Goal: Task Accomplishment & Management: Use online tool/utility

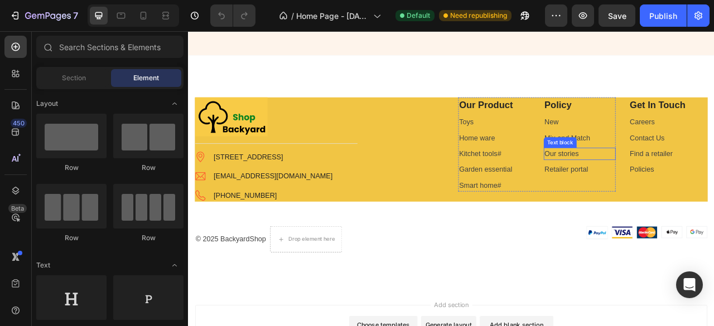
scroll to position [2419, 0]
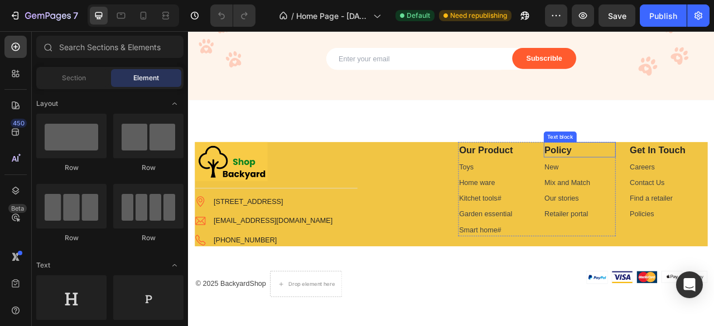
click at [657, 185] on p "Policy" at bounding box center [687, 182] width 90 height 18
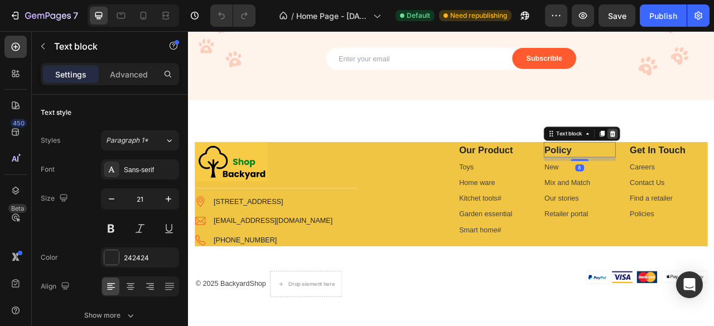
click at [714, 161] on icon at bounding box center [727, 162] width 7 height 8
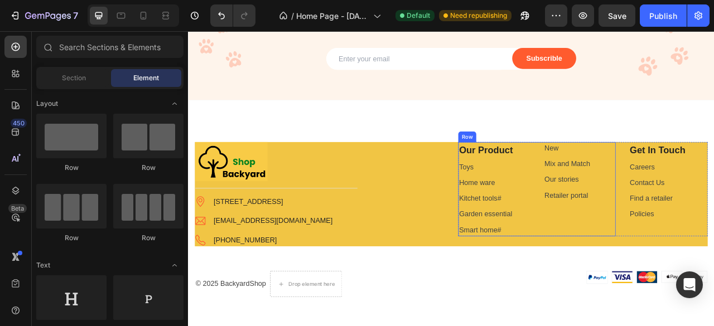
click at [681, 185] on p "New" at bounding box center [687, 179] width 90 height 13
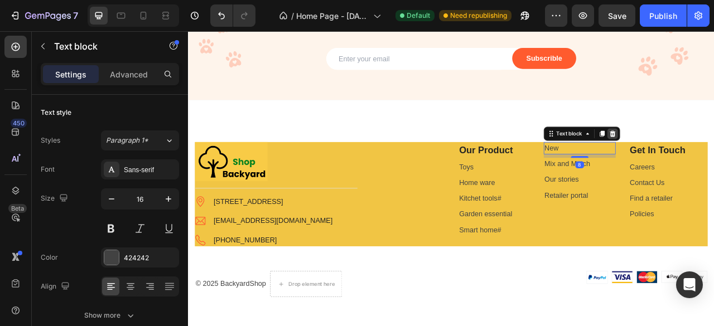
click at [714, 163] on icon at bounding box center [727, 162] width 7 height 8
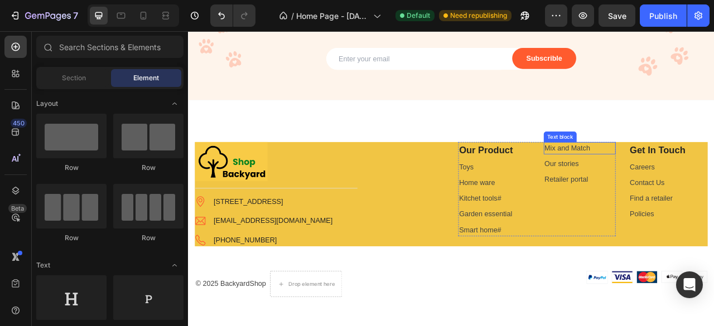
click at [671, 179] on link "Mix and Match" at bounding box center [671, 179] width 58 height 9
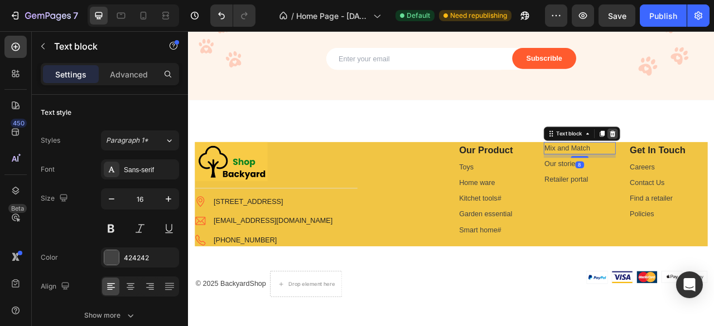
click at [714, 166] on icon at bounding box center [728, 161] width 9 height 9
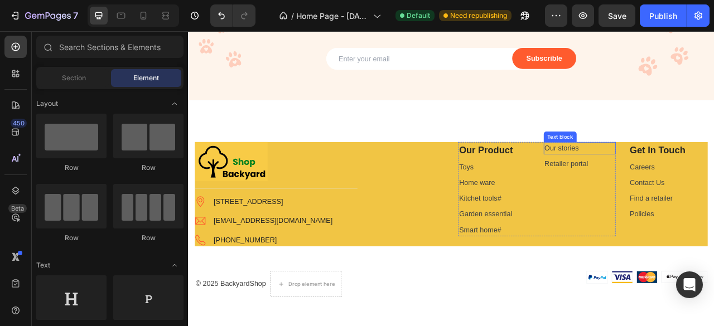
click at [675, 182] on link "Our stories" at bounding box center [664, 179] width 44 height 9
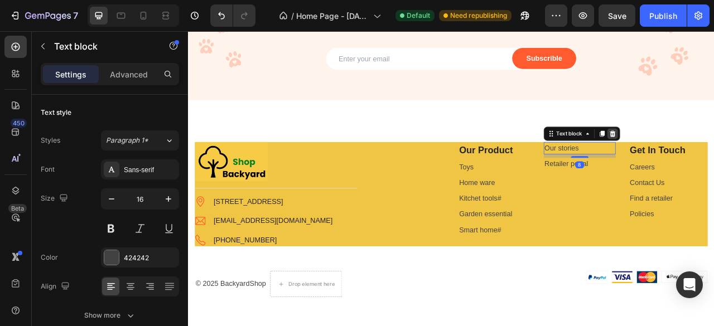
click at [714, 166] on div at bounding box center [727, 161] width 13 height 13
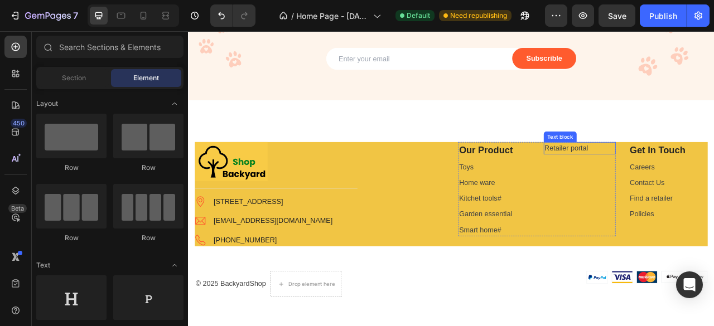
click at [671, 181] on link "Retailer portal" at bounding box center [670, 179] width 56 height 9
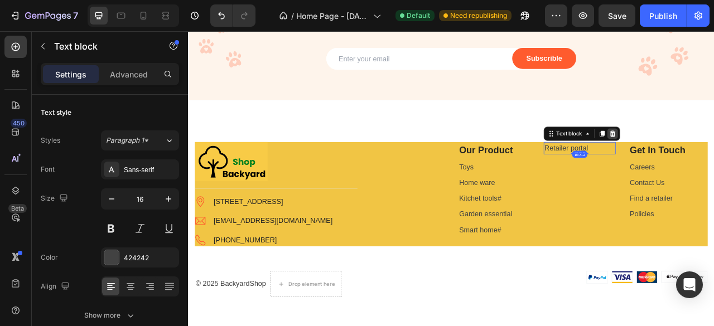
click at [714, 166] on div at bounding box center [727, 161] width 13 height 13
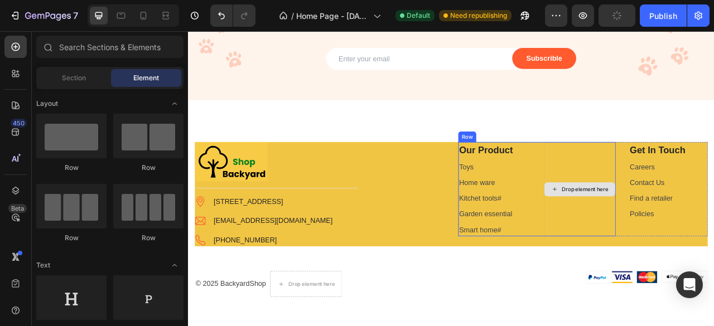
click at [664, 205] on div "Drop element here" at bounding box center [686, 232] width 92 height 121
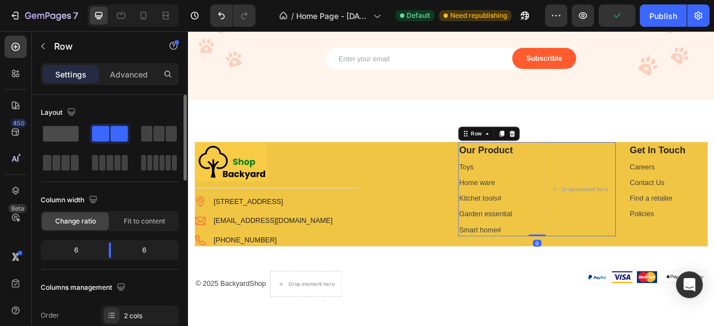
click at [61, 136] on span at bounding box center [61, 134] width 36 height 16
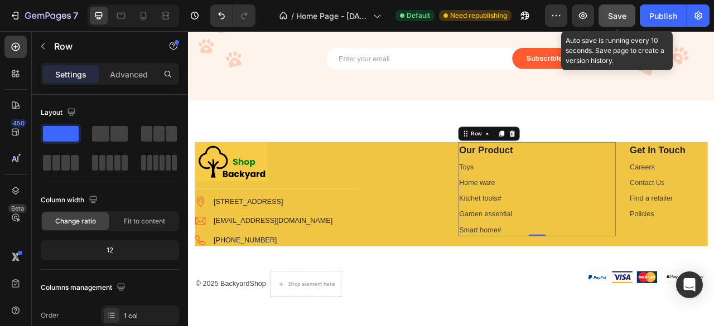
click at [616, 14] on span "Save" at bounding box center [617, 15] width 18 height 9
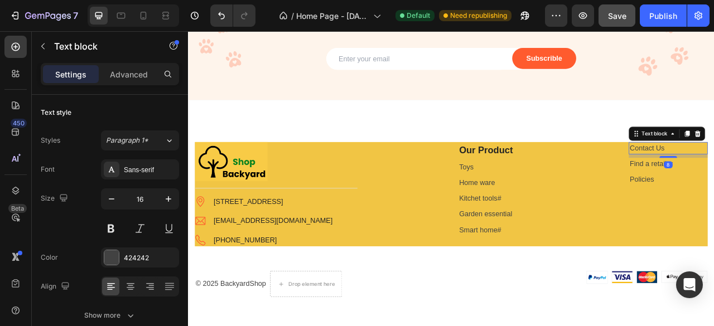
drag, startPoint x: 833, startPoint y: 158, endPoint x: 829, endPoint y: 162, distance: 5.9
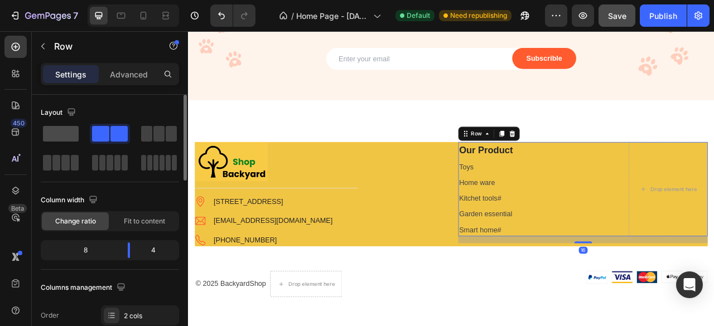
click at [67, 139] on span at bounding box center [61, 134] width 36 height 16
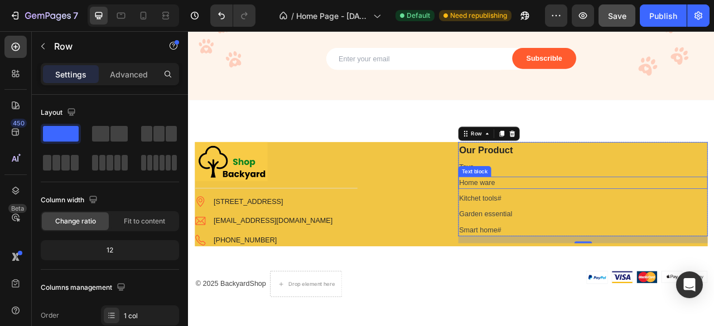
scroll to position [2586, 0]
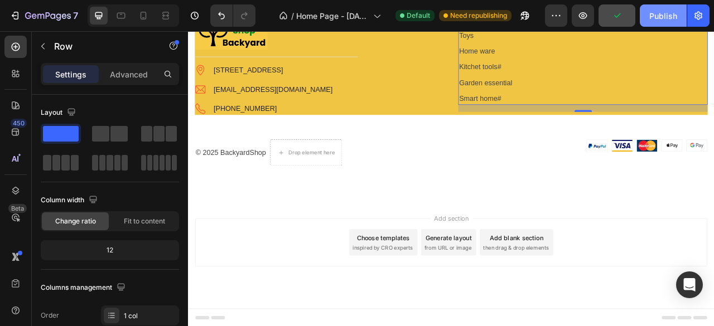
drag, startPoint x: 654, startPoint y: 16, endPoint x: 653, endPoint y: 23, distance: 6.8
click at [652, 19] on div "Publish" at bounding box center [663, 16] width 28 height 12
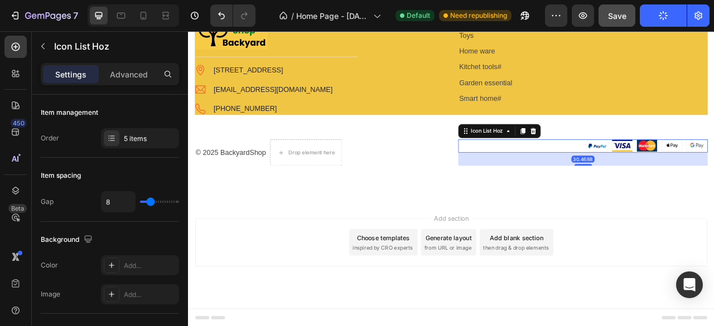
click at [674, 172] on div "Image Image Image Image Image" at bounding box center [690, 177] width 317 height 17
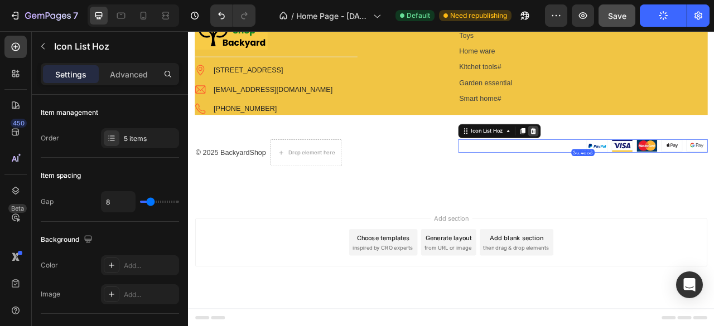
click at [624, 157] on icon at bounding box center [627, 159] width 7 height 8
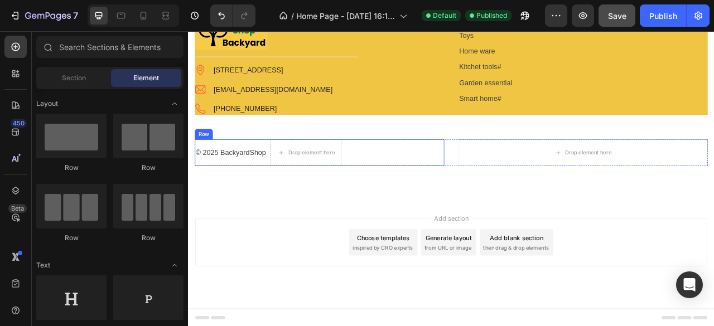
click at [243, 176] on div "© 2025 BackyardShop Text block" at bounding box center [241, 185] width 91 height 33
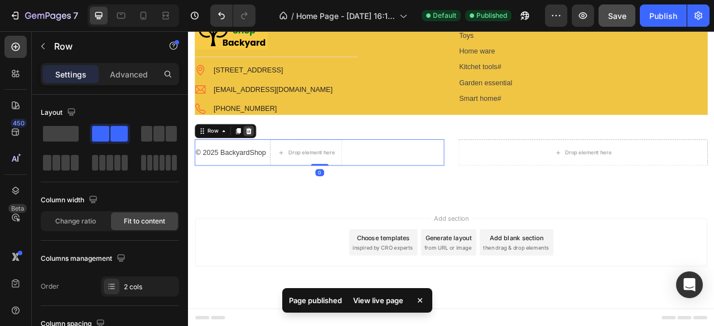
click at [268, 155] on icon at bounding box center [265, 158] width 9 height 9
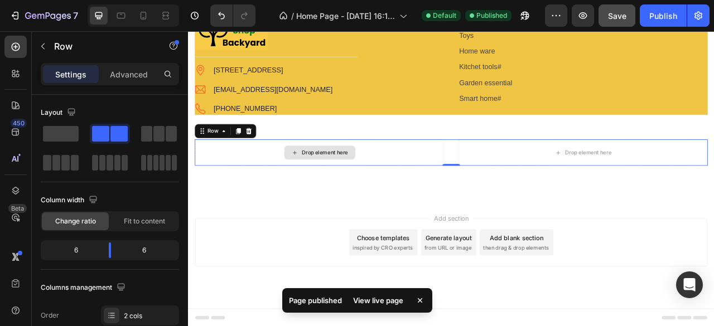
click at [272, 173] on div "Drop element here" at bounding box center [354, 185] width 317 height 33
click at [263, 157] on icon at bounding box center [265, 159] width 7 height 8
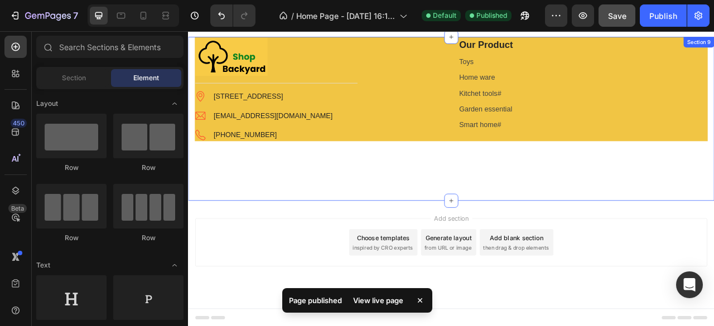
click at [528, 218] on div "Image Title Line Image 1/[STREET_ADDRESS] Text block Image [EMAIL_ADDRESS][DOMA…" at bounding box center [522, 142] width 669 height 209
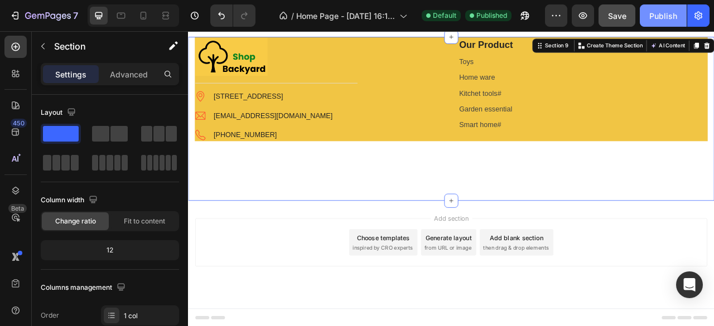
click at [652, 21] on div "Publish" at bounding box center [663, 16] width 28 height 12
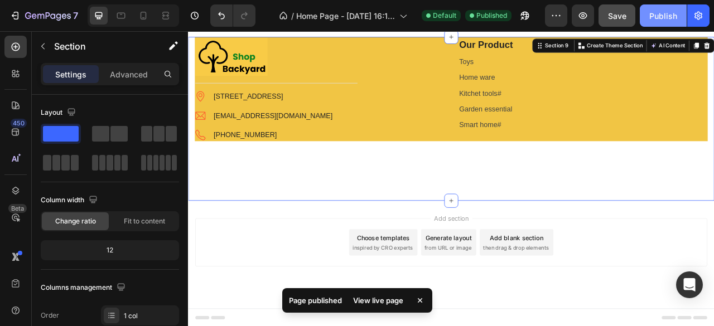
click at [655, 16] on div "Publish" at bounding box center [663, 16] width 28 height 12
